Goal: Information Seeking & Learning: Learn about a topic

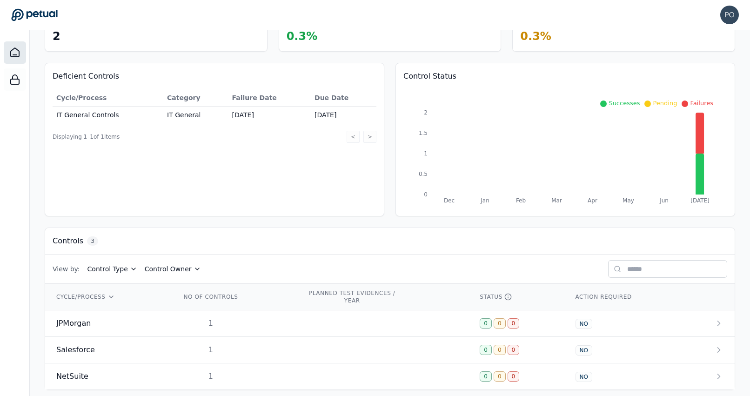
scroll to position [74, 0]
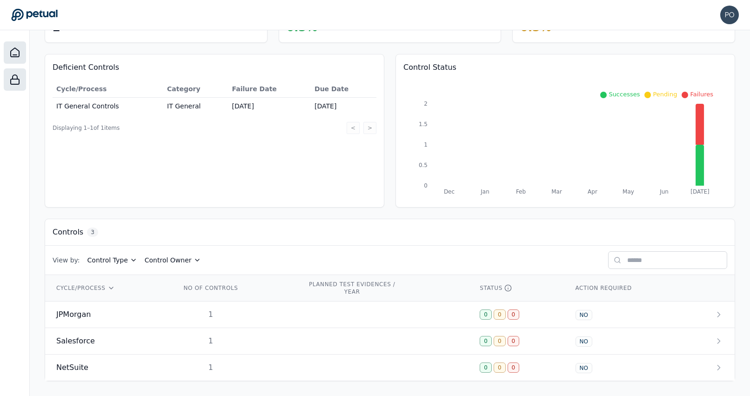
click at [17, 87] on div at bounding box center [15, 79] width 22 height 22
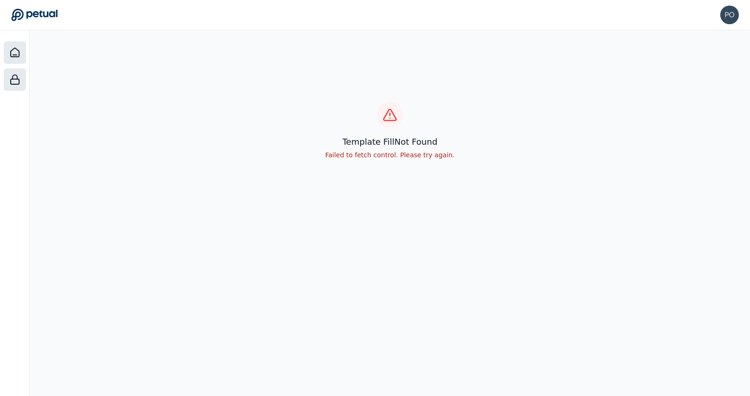
click at [17, 55] on icon at bounding box center [15, 52] width 8 height 9
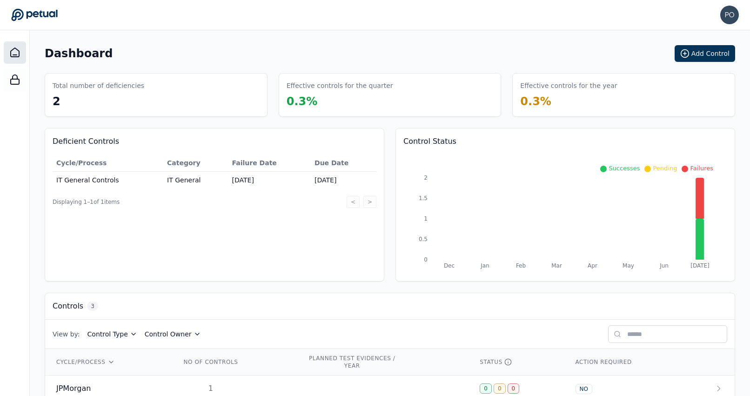
click at [108, 179] on td "IT General Controls" at bounding box center [108, 180] width 111 height 17
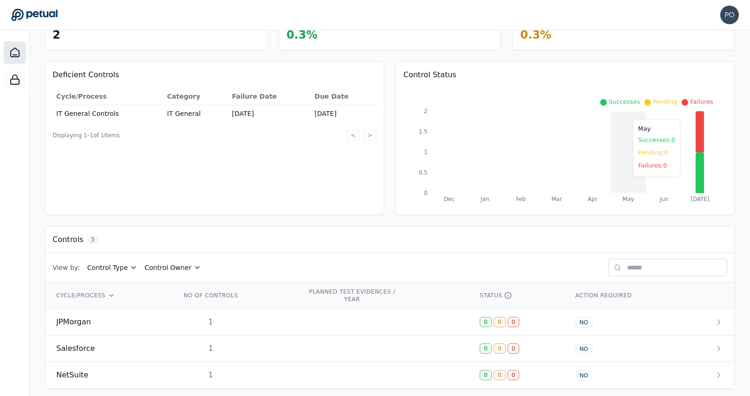
scroll to position [74, 0]
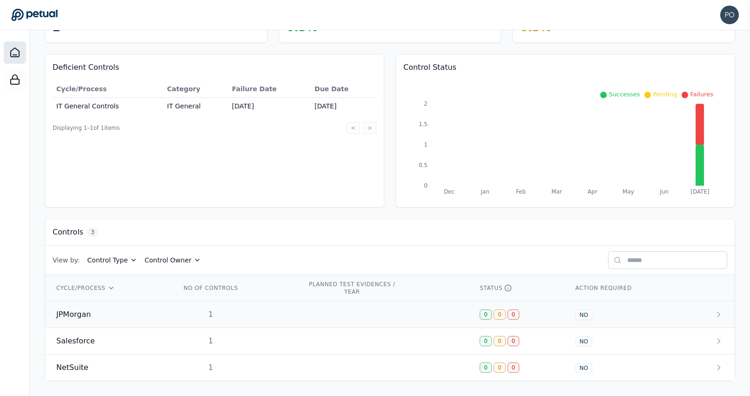
click at [73, 313] on span "JPMorgan" at bounding box center [73, 314] width 34 height 11
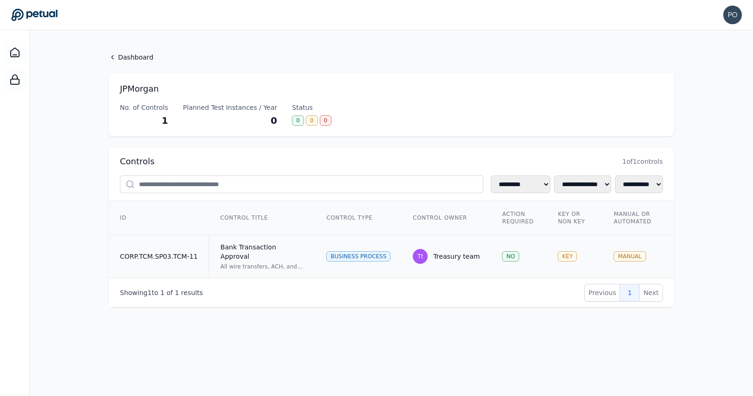
click at [180, 252] on td "CORP.TCM.SP03.TCM-11" at bounding box center [159, 256] width 100 height 43
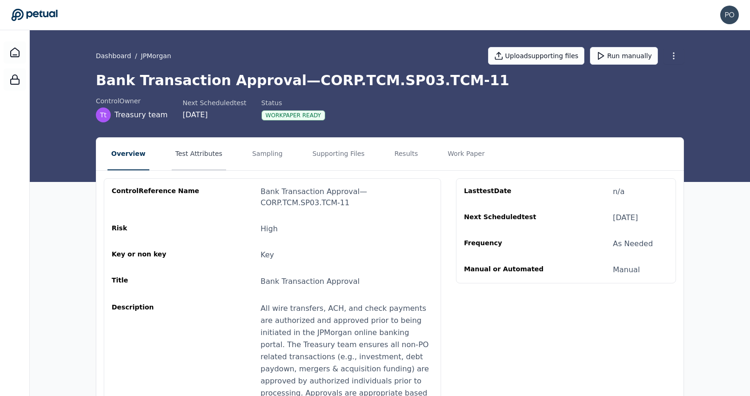
click at [210, 153] on button "Test Attributes" at bounding box center [199, 154] width 54 height 33
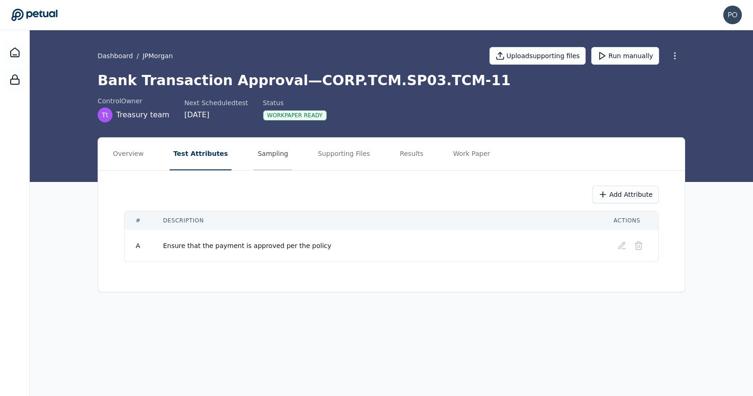
click at [260, 160] on button "Sampling" at bounding box center [273, 154] width 38 height 33
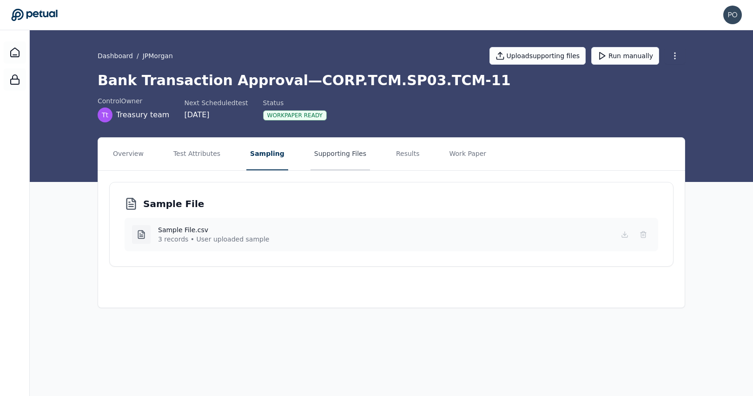
click at [342, 160] on button "Supporting Files" at bounding box center [341, 154] width 60 height 33
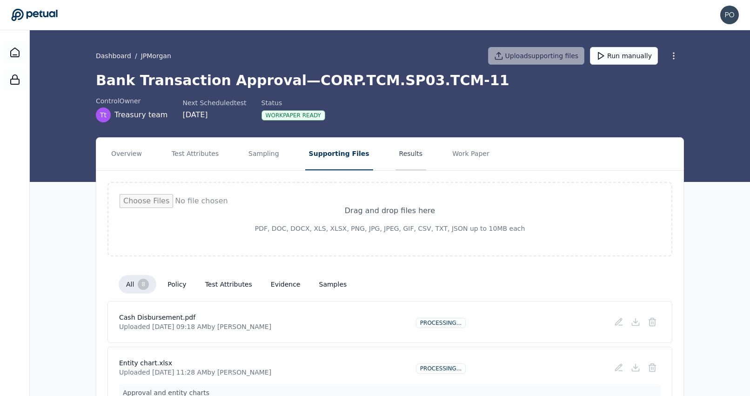
click at [399, 151] on button "Results" at bounding box center [410, 154] width 31 height 33
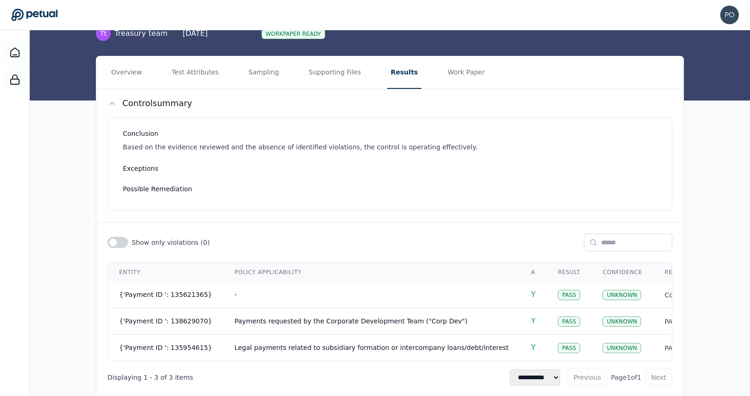
scroll to position [106, 0]
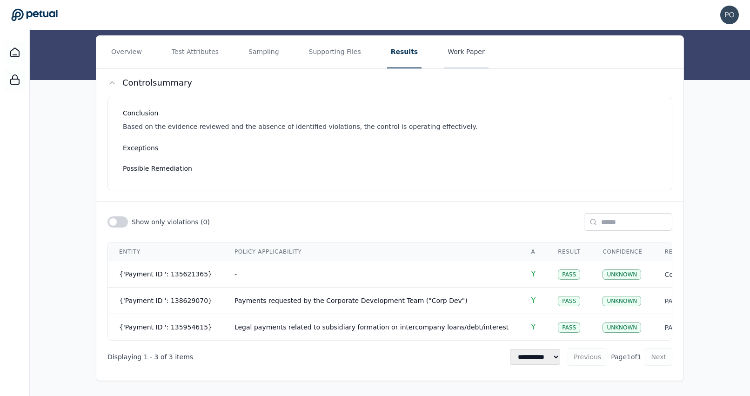
click at [456, 38] on button "Work Paper" at bounding box center [466, 52] width 45 height 33
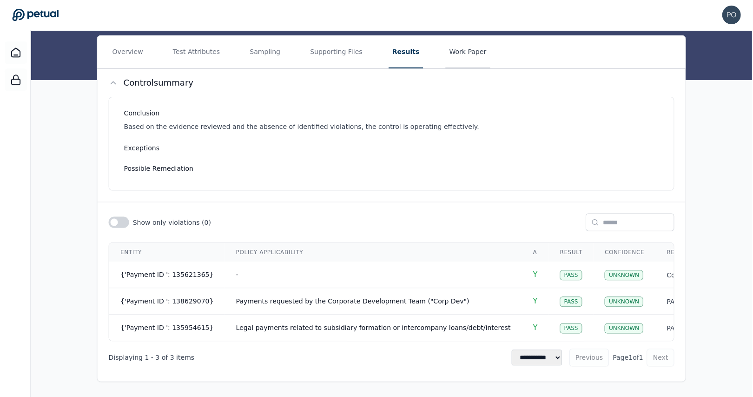
scroll to position [0, 0]
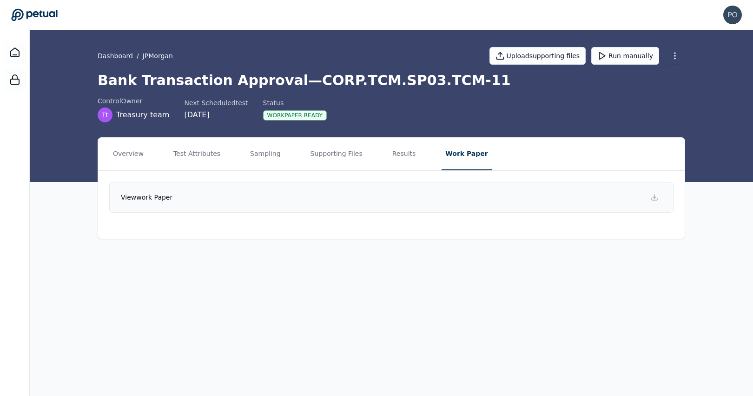
click at [159, 206] on link "View work paper" at bounding box center [391, 197] width 565 height 31
